Goal: Check status: Check status

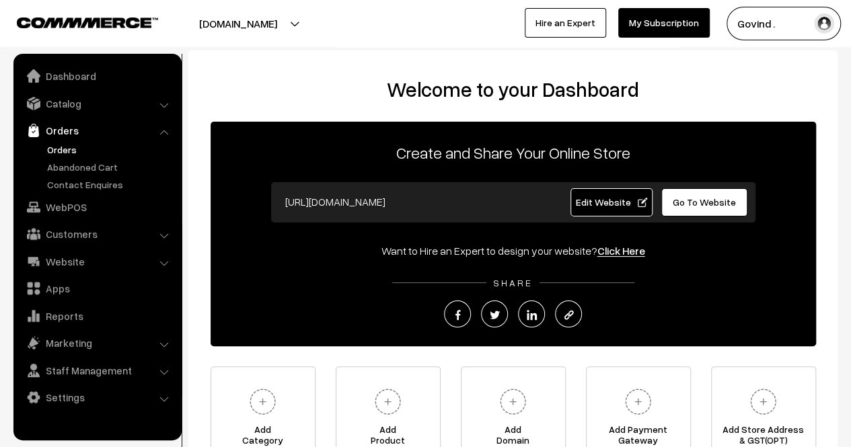
click at [63, 147] on link "Orders" at bounding box center [110, 150] width 133 height 14
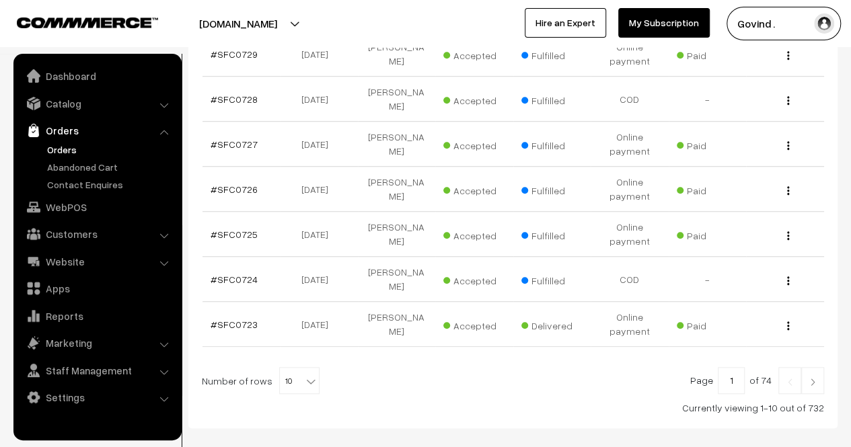
scroll to position [420, 0]
click at [788, 276] on img "button" at bounding box center [788, 280] width 2 height 9
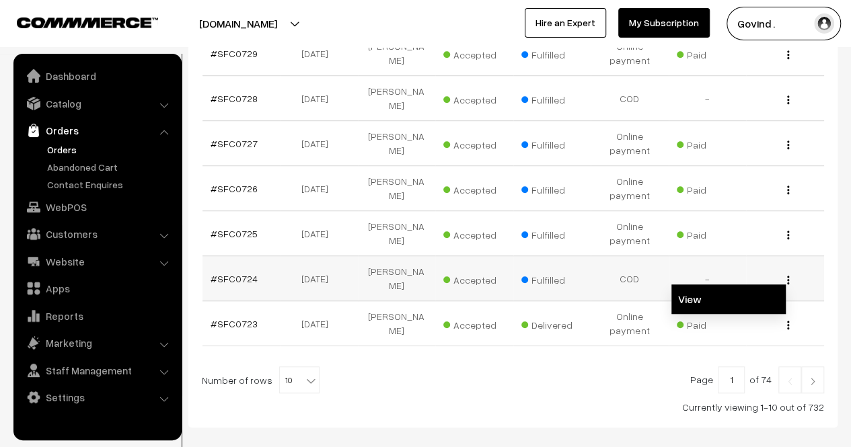
click at [704, 285] on link "View" at bounding box center [728, 300] width 114 height 30
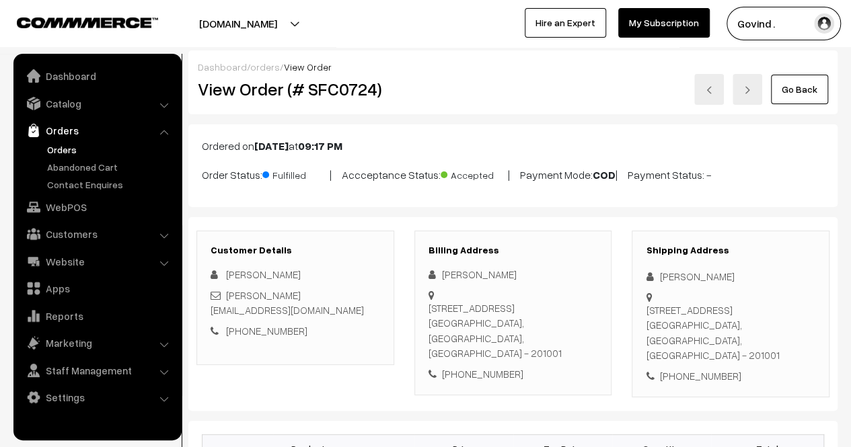
click at [801, 89] on link "Go Back" at bounding box center [799, 90] width 57 height 30
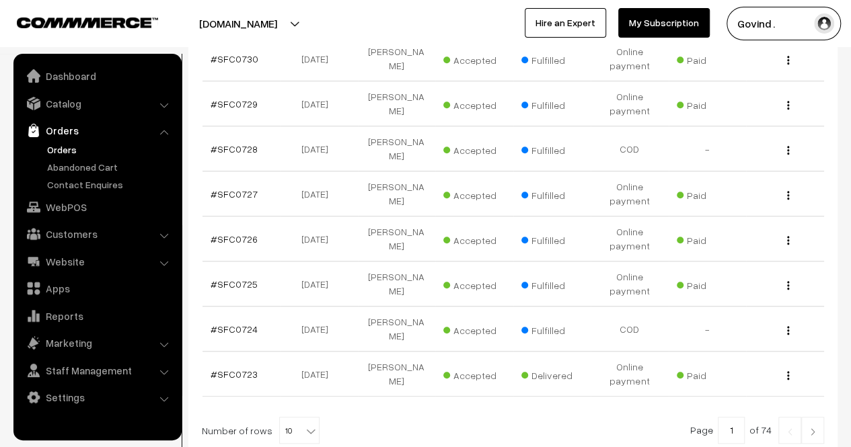
scroll to position [371, 0]
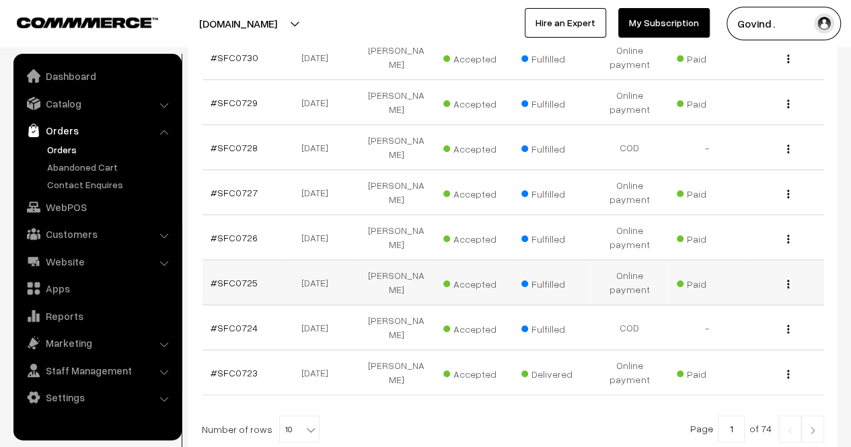
click at [788, 280] on img "button" at bounding box center [788, 284] width 2 height 9
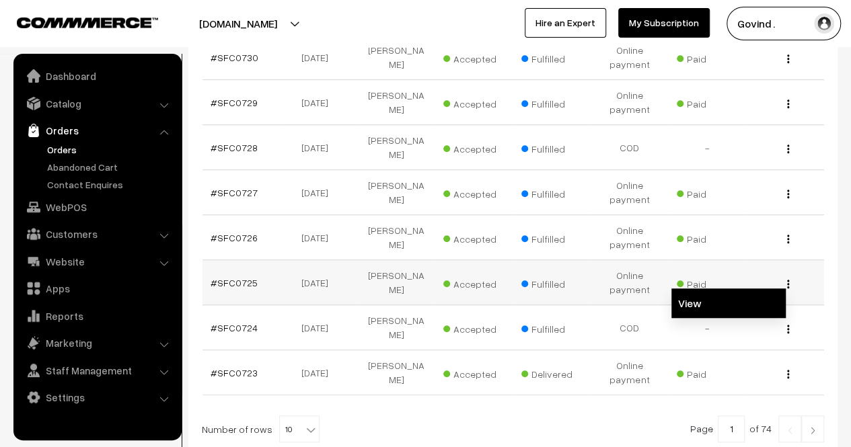
click at [720, 289] on link "View" at bounding box center [728, 304] width 114 height 30
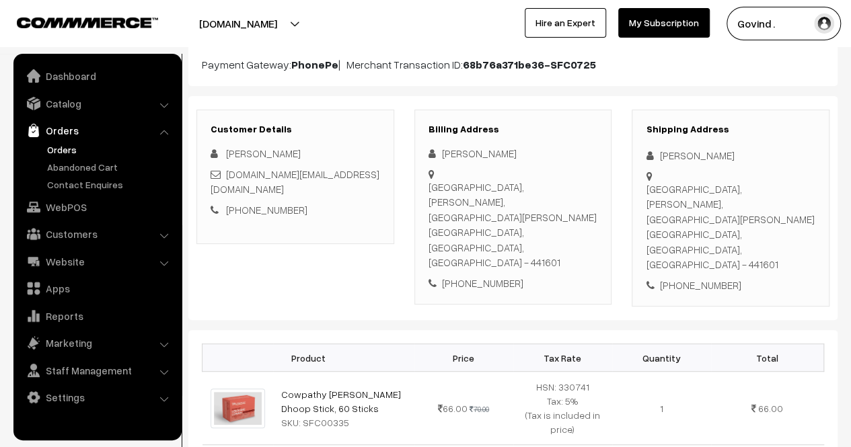
scroll to position [141, 0]
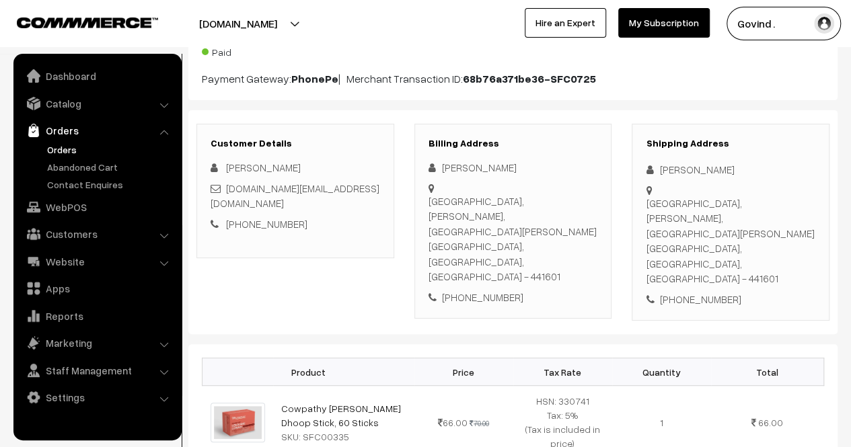
click at [776, 214] on div "[GEOGRAPHIC_DATA], [PERSON_NAME], [PERSON_NAME][GEOGRAPHIC_DATA], [GEOGRAPHIC_D…" at bounding box center [731, 241] width 170 height 91
copy div "441601"
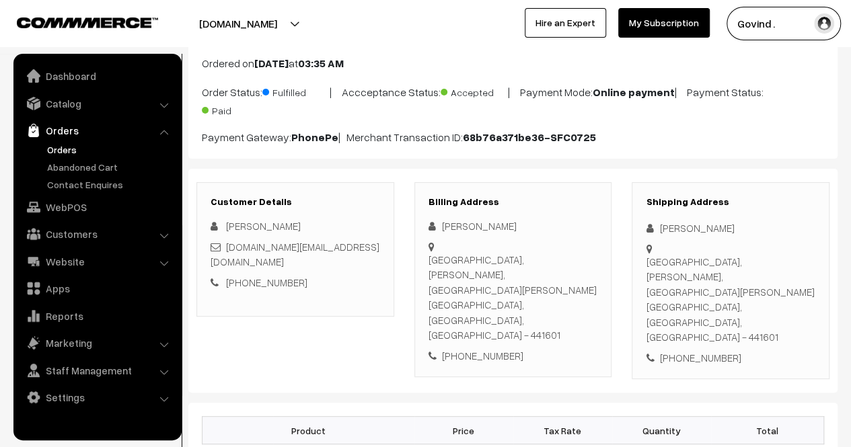
scroll to position [0, 0]
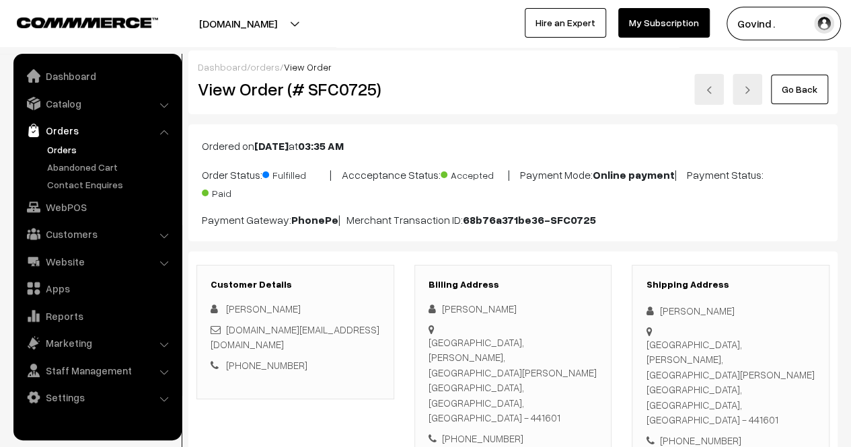
click at [809, 104] on div "Dashboard / orders / View Order View Order (# SFC0725) Go Back" at bounding box center [512, 82] width 649 height 64
click at [808, 95] on link "Go Back" at bounding box center [799, 90] width 57 height 30
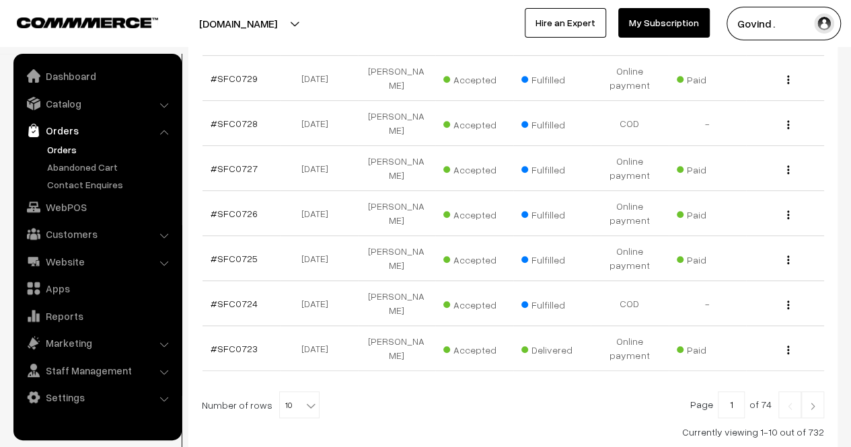
scroll to position [394, 0]
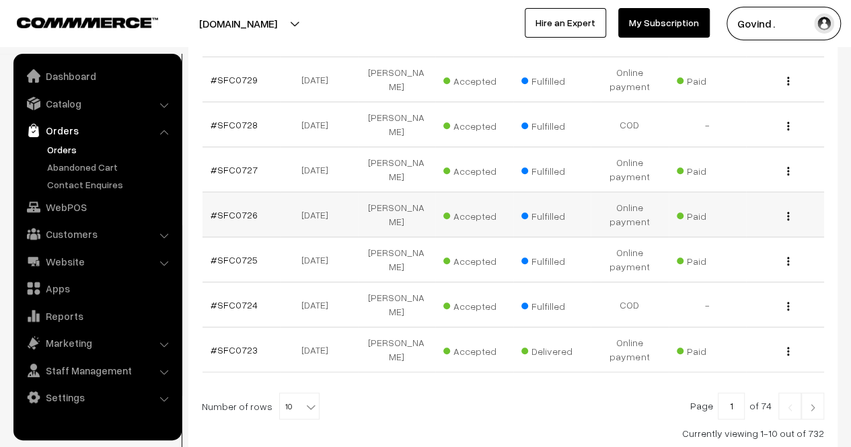
click at [788, 212] on img "button" at bounding box center [788, 216] width 2 height 9
click at [733, 221] on link "View" at bounding box center [728, 236] width 114 height 30
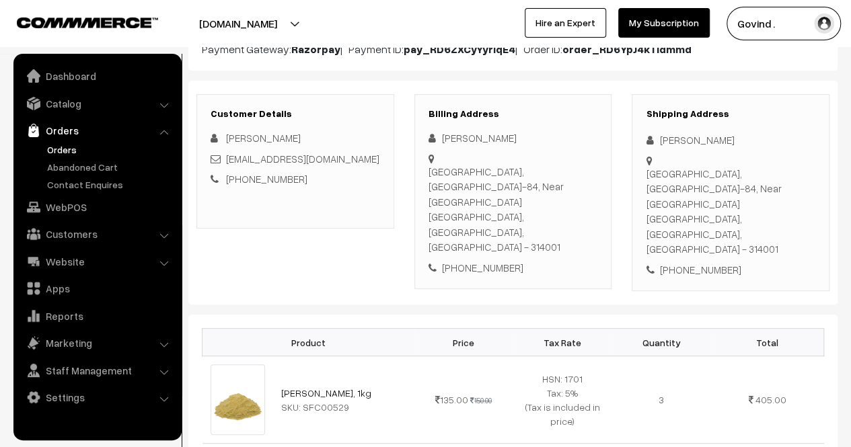
scroll to position [167, 0]
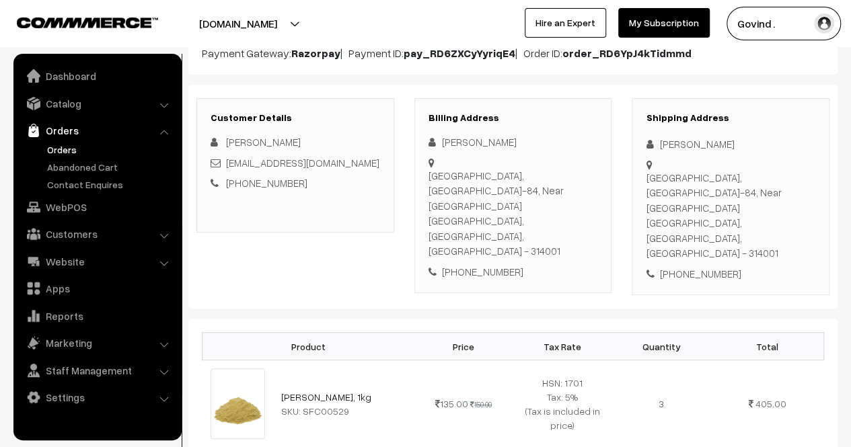
click at [850, 161] on html "Thank you for showing interest. Our team will call you shortly. Close [DOMAIN_N…" at bounding box center [425, 56] width 851 height 447
click at [778, 205] on div "[GEOGRAPHIC_DATA], [GEOGRAPHIC_DATA]-84, Near [GEOGRAPHIC_DATA] [GEOGRAPHIC_DAT…" at bounding box center [731, 215] width 170 height 91
copy div "314001"
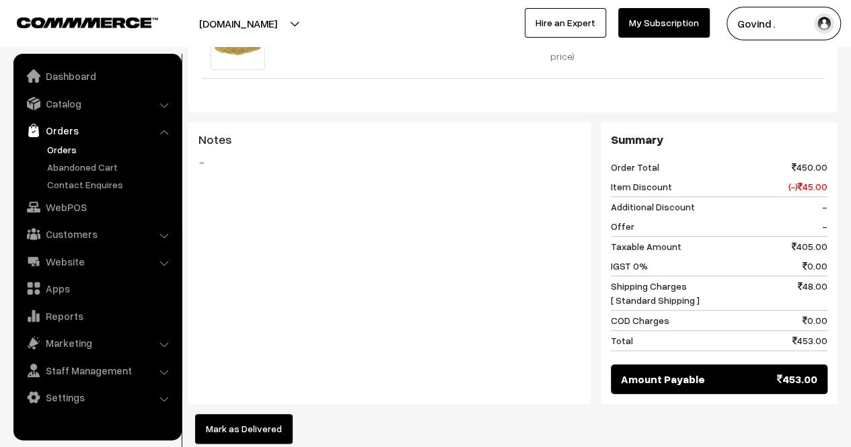
scroll to position [0, 0]
